Goal: Task Accomplishment & Management: Use online tool/utility

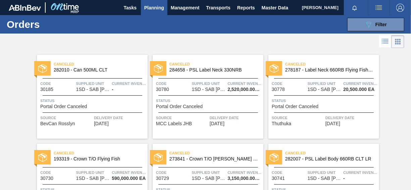
click at [158, 6] on span "Planning" at bounding box center [154, 8] width 20 height 8
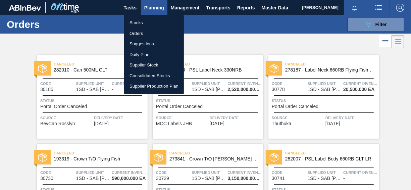
click at [134, 31] on li "Orders" at bounding box center [154, 33] width 60 height 11
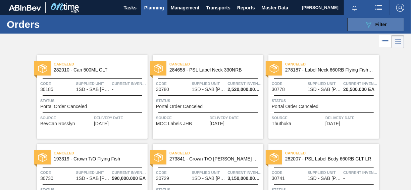
click at [374, 25] on div "089F7B8B-B2A5-4AFE-B5C0-19BA573D28AC Filter" at bounding box center [375, 24] width 22 height 8
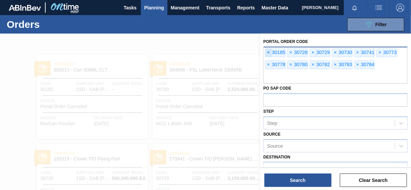
click at [269, 51] on span "×" at bounding box center [268, 53] width 6 height 8
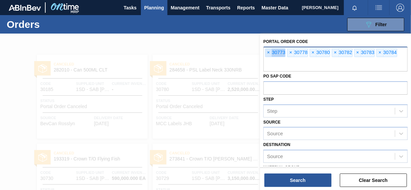
click at [269, 51] on span "×" at bounding box center [268, 53] width 6 height 8
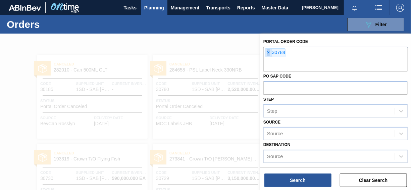
click at [269, 51] on span "×" at bounding box center [268, 53] width 6 height 8
click at [269, 59] on input "text" at bounding box center [335, 65] width 144 height 13
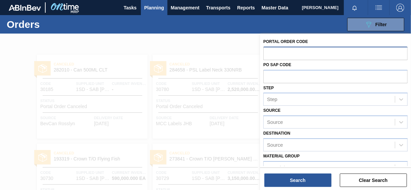
paste input "31357"
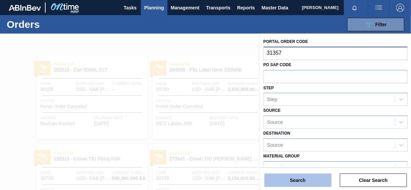
type input "31357"
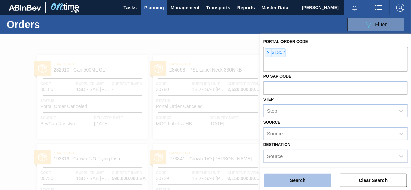
click at [288, 180] on button "Search" at bounding box center [297, 179] width 67 height 13
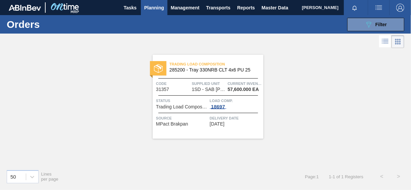
click at [216, 105] on div "18697" at bounding box center [218, 106] width 17 height 5
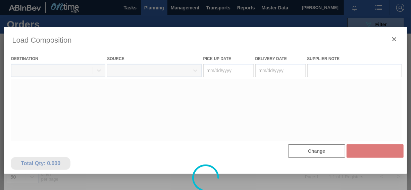
type Date "[DATE]"
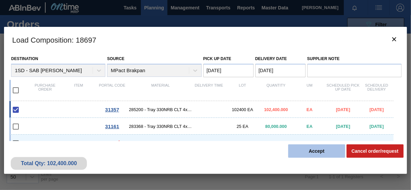
click at [319, 150] on button "Accept" at bounding box center [316, 150] width 57 height 13
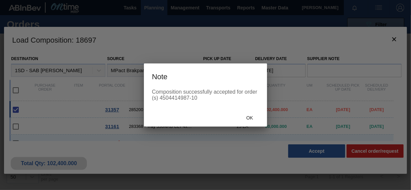
click at [256, 116] on span "Ok" at bounding box center [249, 117] width 17 height 5
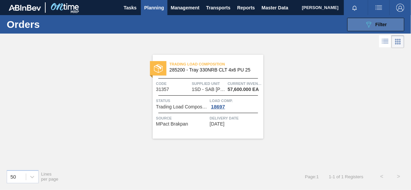
click at [373, 26] on div "089F7B8B-B2A5-4AFE-B5C0-19BA573D28AC Filter" at bounding box center [375, 24] width 22 height 8
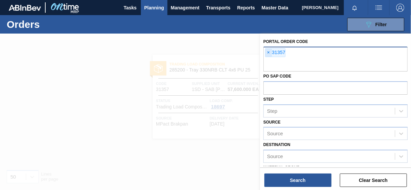
click at [270, 53] on span "×" at bounding box center [268, 53] width 6 height 8
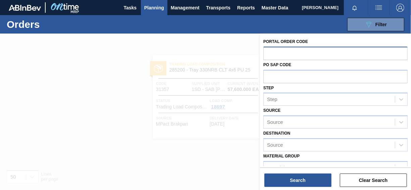
paste input "31366"
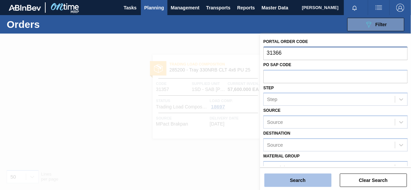
type input "31366"
click at [291, 178] on button "Search" at bounding box center [297, 179] width 67 height 13
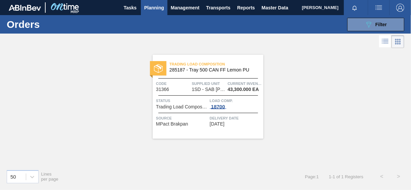
click at [221, 107] on div "18700" at bounding box center [218, 106] width 17 height 5
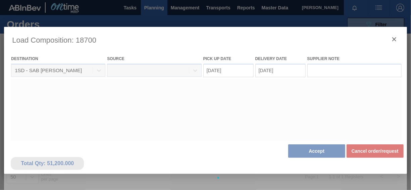
type Date "[DATE]"
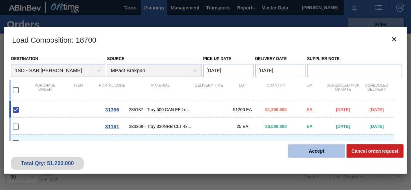
click at [311, 154] on button "Accept" at bounding box center [316, 150] width 57 height 13
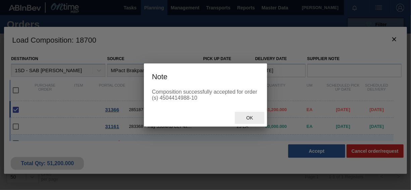
click at [250, 121] on div "Ok" at bounding box center [250, 118] width 30 height 12
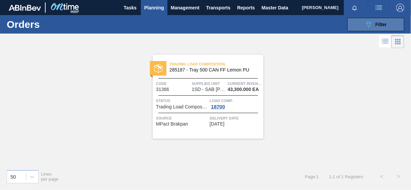
click at [355, 29] on button "089F7B8B-B2A5-4AFE-B5C0-19BA573D28AC Filter" at bounding box center [375, 24] width 57 height 13
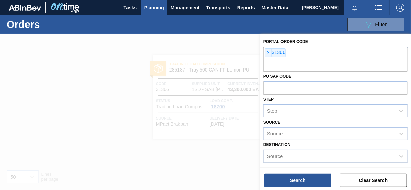
click at [270, 52] on span "×" at bounding box center [268, 53] width 6 height 8
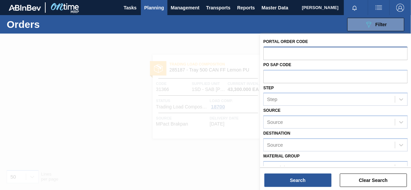
paste input "31367"
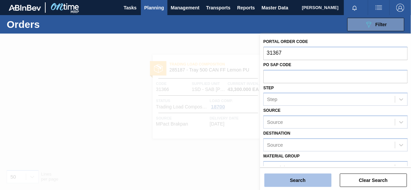
type input "31367"
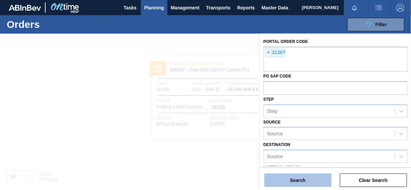
click at [297, 183] on button "Search" at bounding box center [297, 179] width 67 height 13
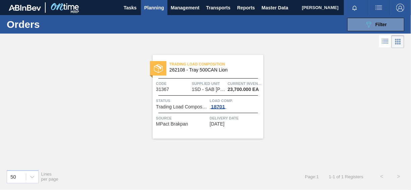
click at [223, 107] on div "18701" at bounding box center [218, 106] width 17 height 5
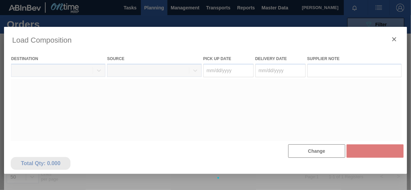
type Date "[DATE]"
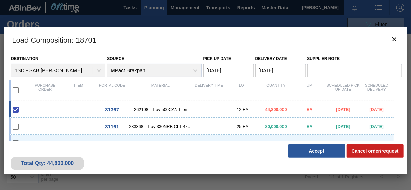
click at [315, 152] on button "Accept" at bounding box center [316, 150] width 57 height 13
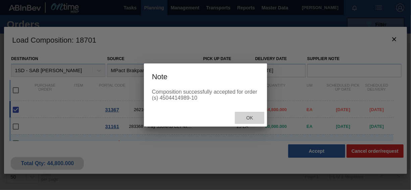
click at [249, 117] on span "Ok" at bounding box center [249, 117] width 17 height 5
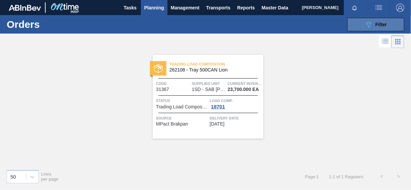
click at [383, 28] on div "089F7B8B-B2A5-4AFE-B5C0-19BA573D28AC Filter" at bounding box center [375, 24] width 22 height 8
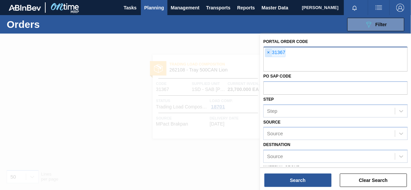
click at [268, 53] on span "×" at bounding box center [268, 53] width 6 height 8
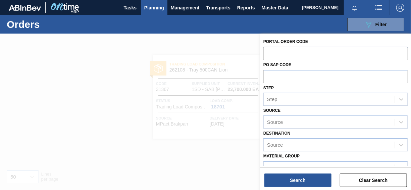
paste input "31368"
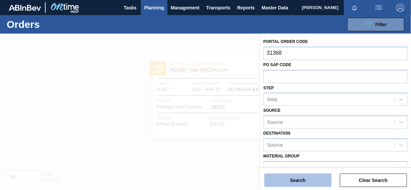
type input "31368"
click at [290, 183] on button "Search" at bounding box center [297, 179] width 67 height 13
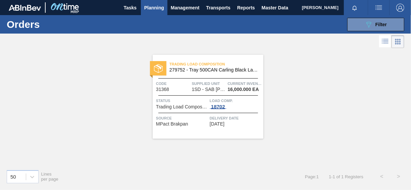
click at [218, 105] on div "18702" at bounding box center [218, 106] width 17 height 5
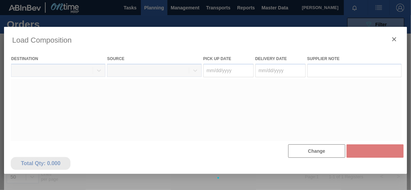
type Date "[DATE]"
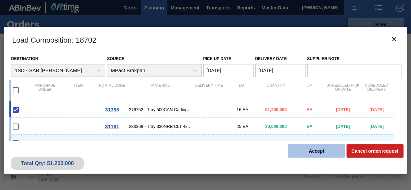
click at [309, 154] on button "Accept" at bounding box center [316, 150] width 57 height 13
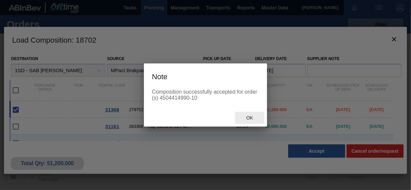
drag, startPoint x: 255, startPoint y: 118, endPoint x: 270, endPoint y: 77, distance: 43.7
click at [255, 118] on span "Ok" at bounding box center [249, 117] width 17 height 5
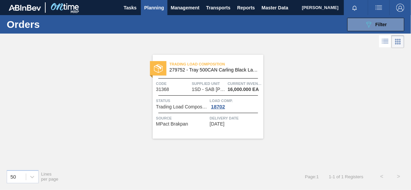
click at [86, 142] on div "Trading Load Composition 279752 - Tray 500CAN Carling Black Label R Code 31368 …" at bounding box center [205, 107] width 411 height 114
